Goal: Find specific page/section: Find specific page/section

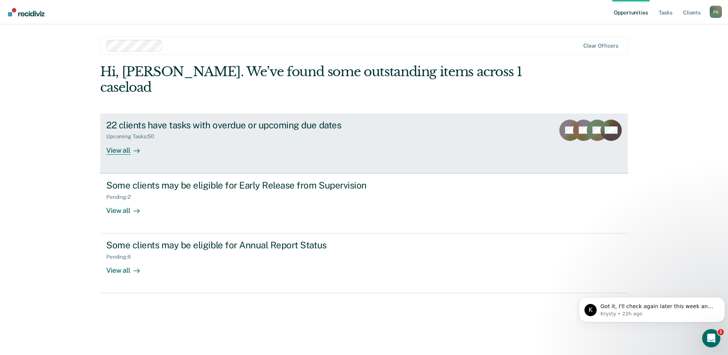
click at [158, 120] on div "22 clients have tasks with overdue or upcoming due dates" at bounding box center [239, 125] width 267 height 11
